Goal: Task Accomplishment & Management: Use online tool/utility

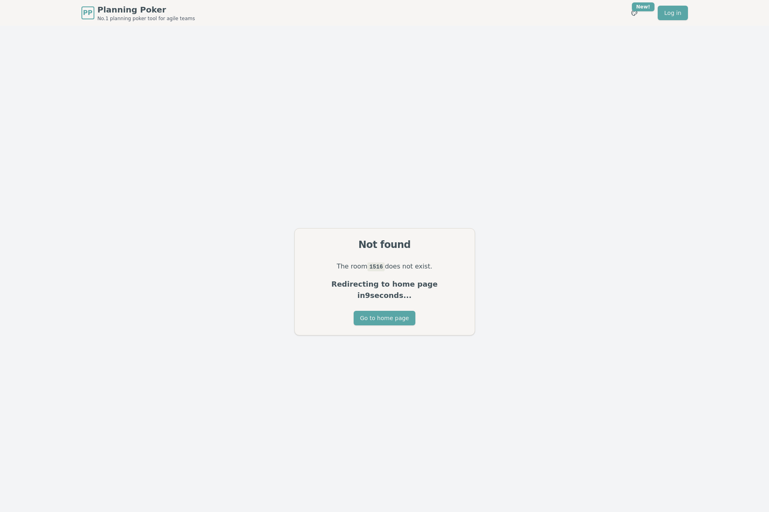
click at [242, 275] on div "Not found The room 1516 does not exist. Redirecting to home page in 9 seconds..…" at bounding box center [384, 282] width 769 height 512
click at [383, 311] on button "Go to home page" at bounding box center [385, 318] width 62 height 15
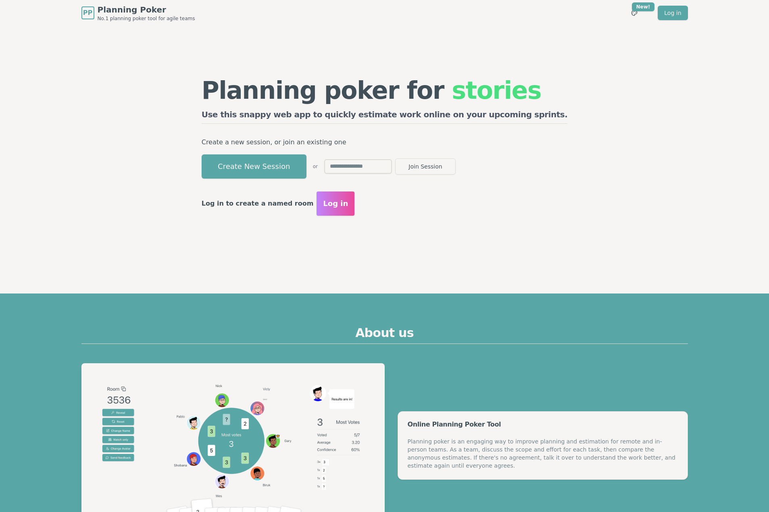
click at [297, 171] on button "Create New Session" at bounding box center [254, 166] width 105 height 24
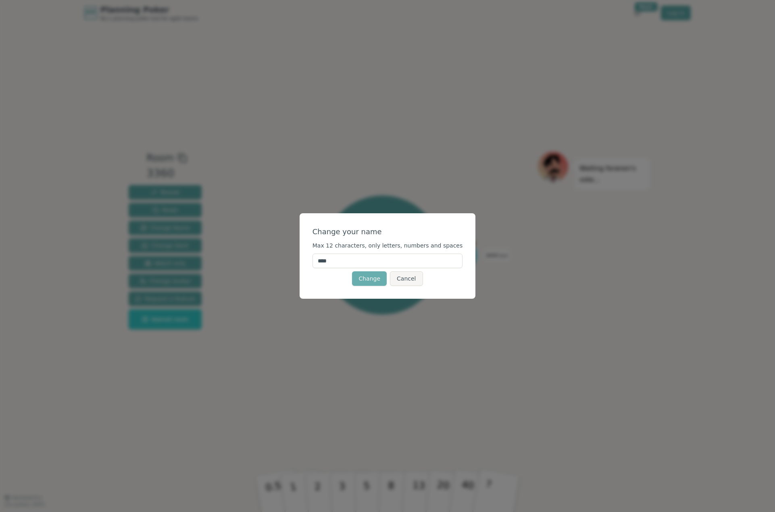
click at [368, 274] on button "Change" at bounding box center [369, 278] width 35 height 15
